Goal: Information Seeking & Learning: Learn about a topic

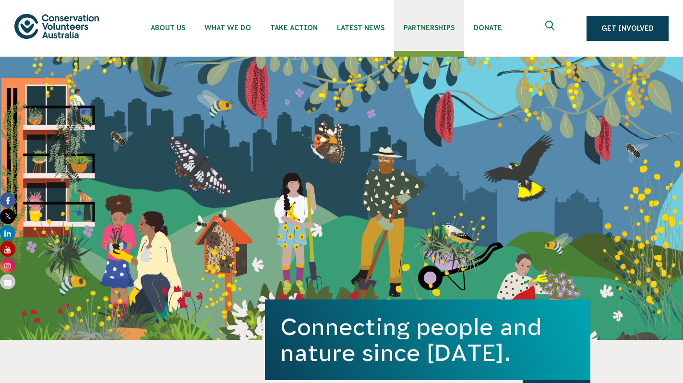
click at [431, 28] on span "Partnerships" at bounding box center [428, 28] width 51 height 8
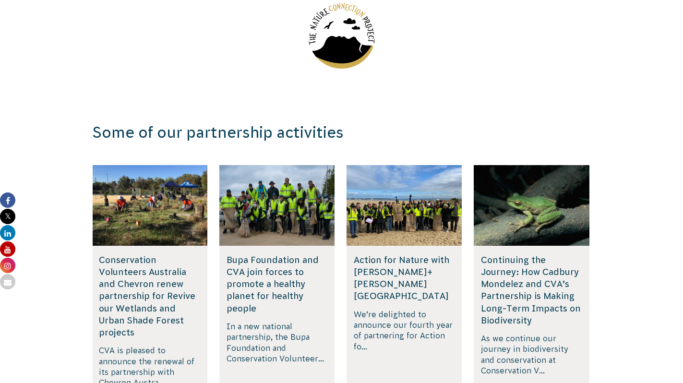
scroll to position [1524, 0]
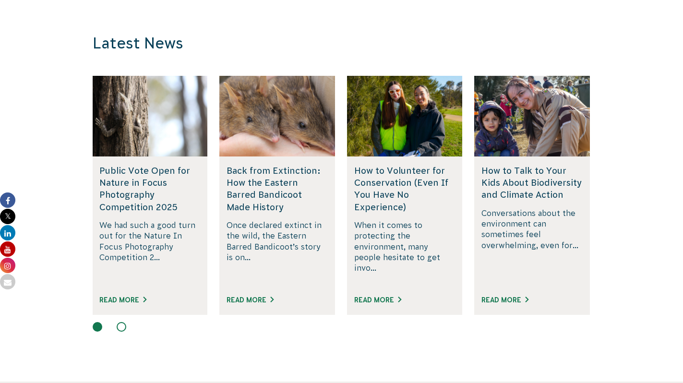
scroll to position [2342, 0]
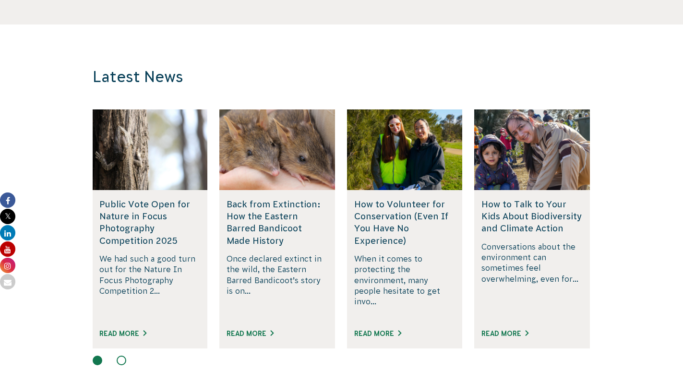
click at [122, 355] on button at bounding box center [122, 360] width 10 height 10
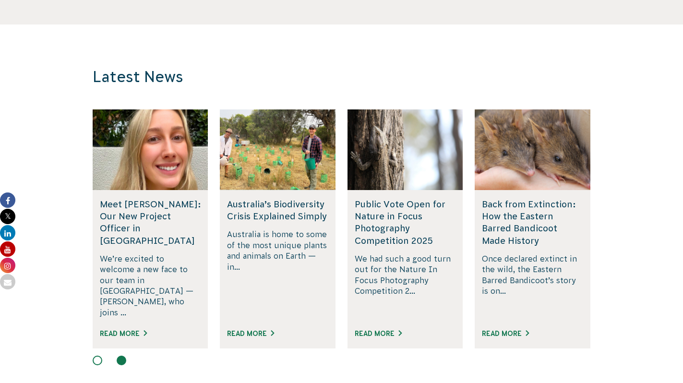
click at [257, 109] on div at bounding box center [278, 149] width 116 height 81
click at [265, 109] on div at bounding box center [278, 149] width 116 height 81
click at [258, 330] on link "Read More" at bounding box center [250, 334] width 47 height 8
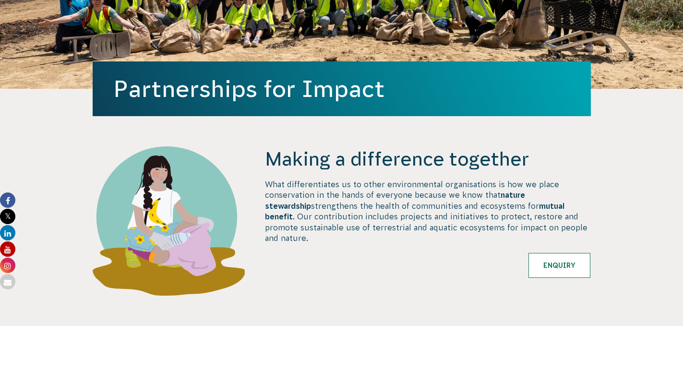
scroll to position [0, 0]
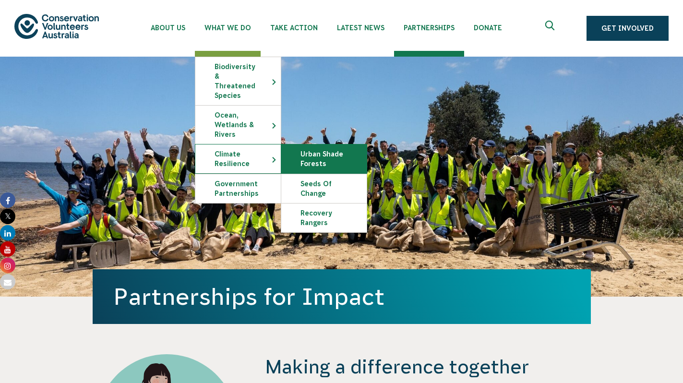
click at [325, 150] on link "Urban Shade Forests" at bounding box center [323, 158] width 85 height 29
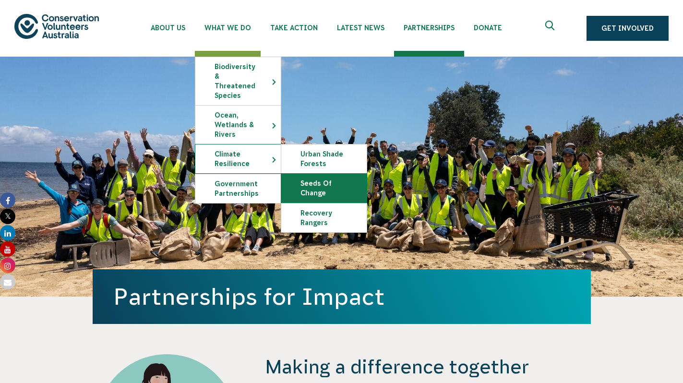
click at [320, 174] on link "Seeds of Change" at bounding box center [323, 188] width 85 height 29
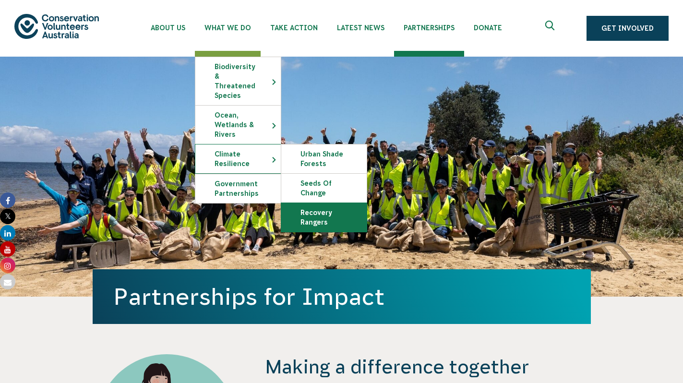
click at [316, 206] on link "Recovery Rangers" at bounding box center [323, 217] width 85 height 29
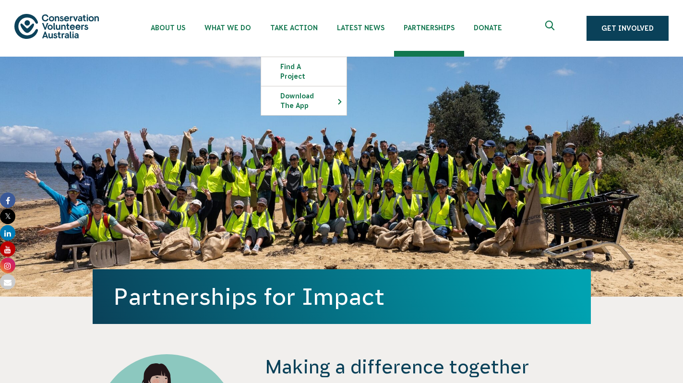
click at [369, 155] on div "Partnerships for Impact" at bounding box center [342, 177] width 498 height 240
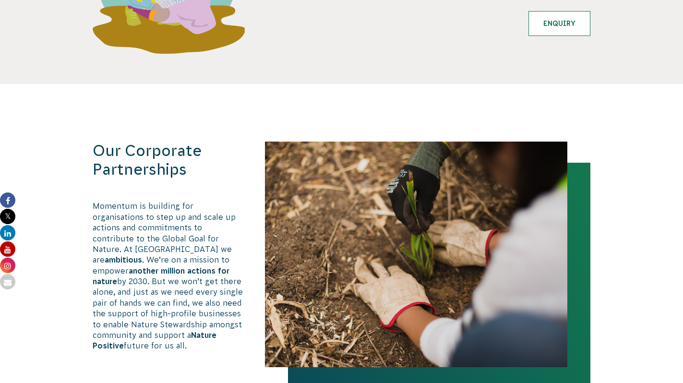
scroll to position [452, 0]
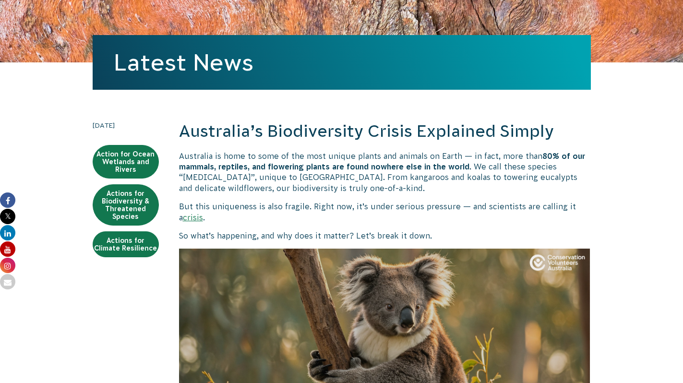
scroll to position [271, 0]
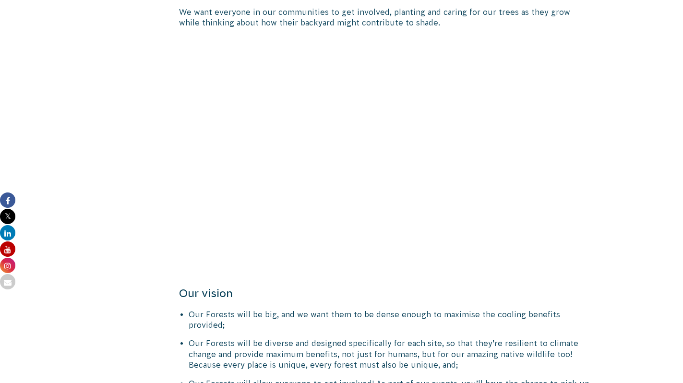
scroll to position [503, 0]
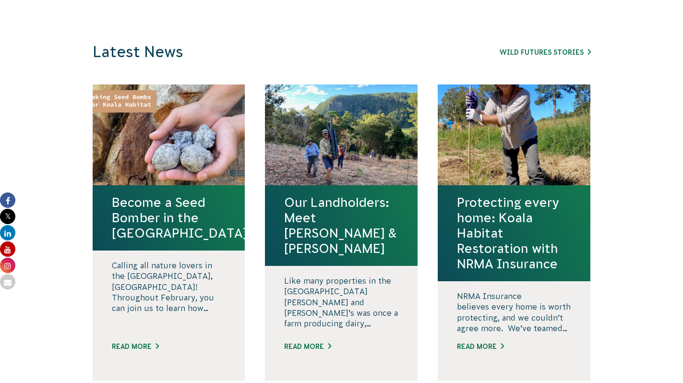
scroll to position [2456, 0]
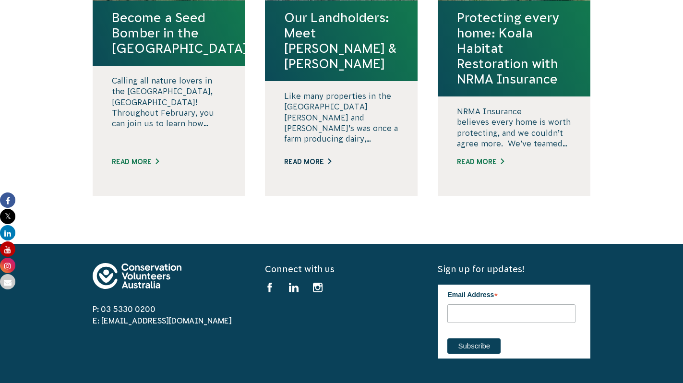
click at [319, 161] on link "Read More" at bounding box center [341, 162] width 114 height 10
click at [469, 165] on link "Read More" at bounding box center [514, 162] width 114 height 10
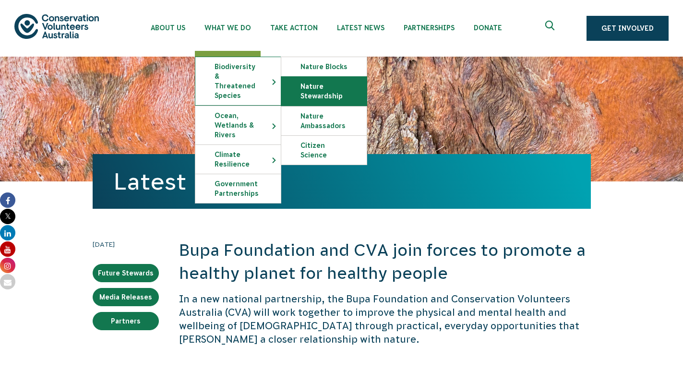
click at [322, 87] on link "Nature Stewardship" at bounding box center [323, 91] width 85 height 29
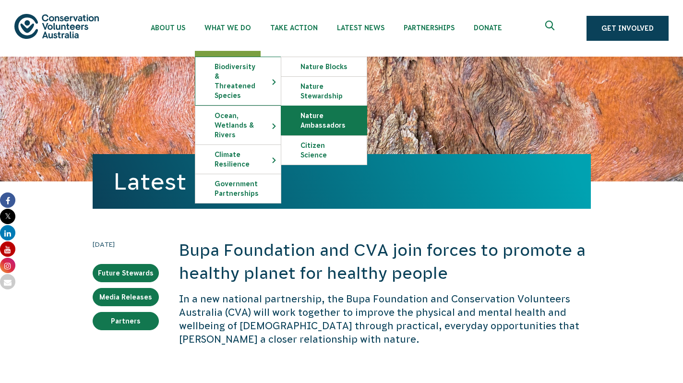
click at [322, 123] on link "Nature Ambassadors" at bounding box center [323, 120] width 85 height 29
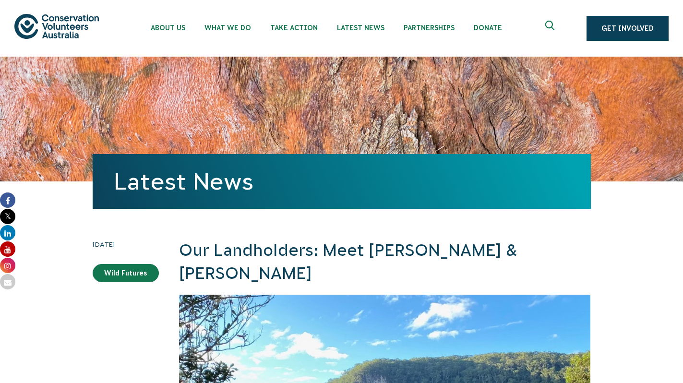
scroll to position [307, 0]
